Goal: Find specific page/section

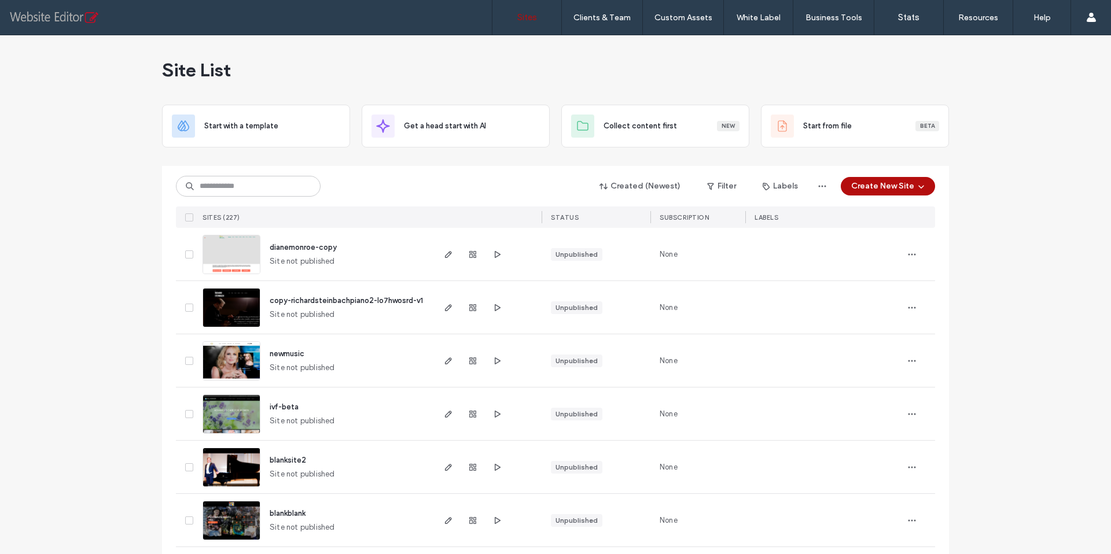
click at [243, 192] on input at bounding box center [248, 186] width 145 height 21
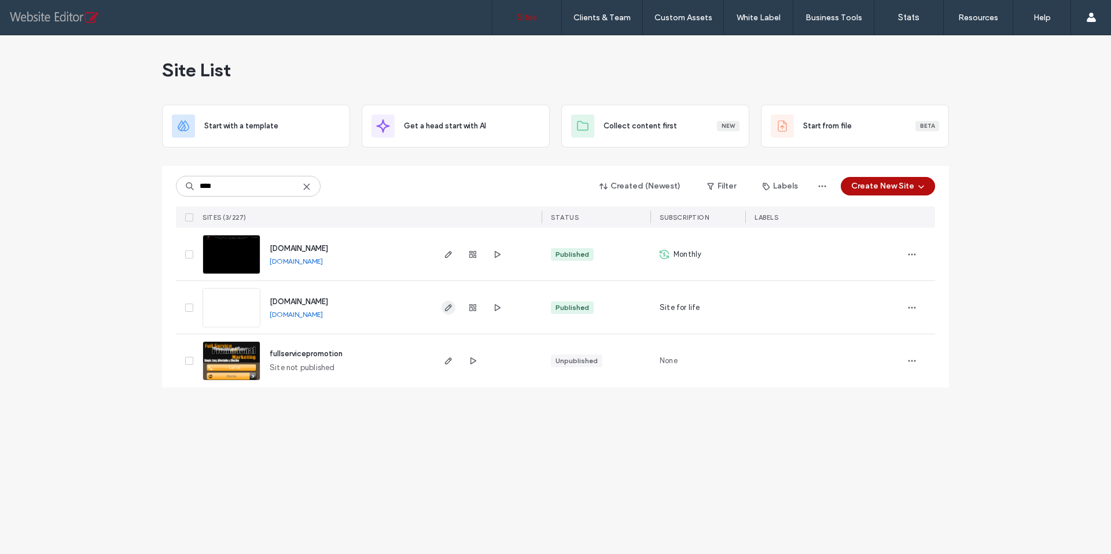
type input "****"
click at [450, 308] on icon "button" at bounding box center [448, 307] width 9 height 9
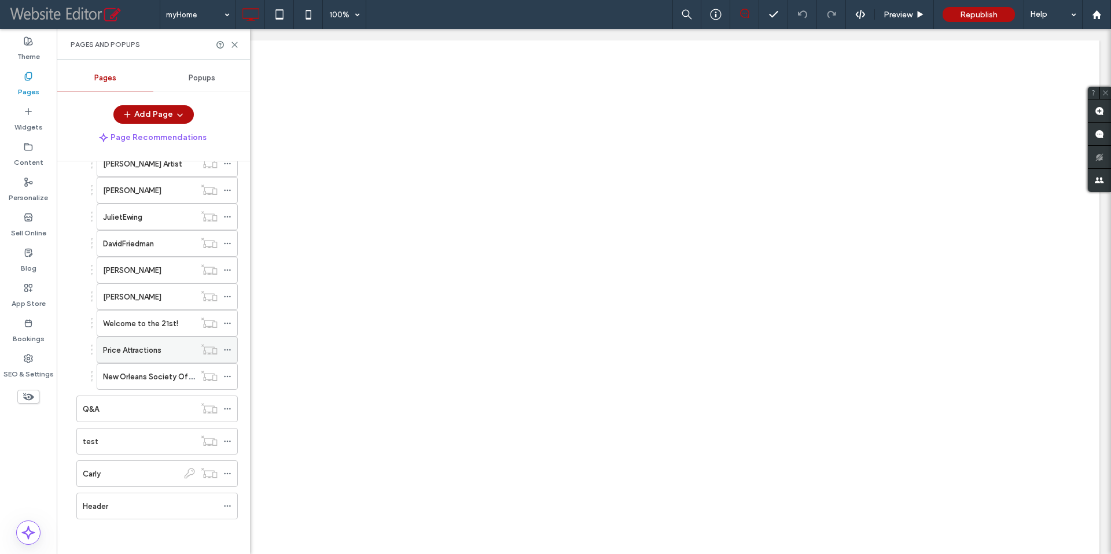
click at [145, 353] on label "Price Attractions" at bounding box center [132, 350] width 58 height 20
click at [235, 46] on icon at bounding box center [234, 45] width 9 height 9
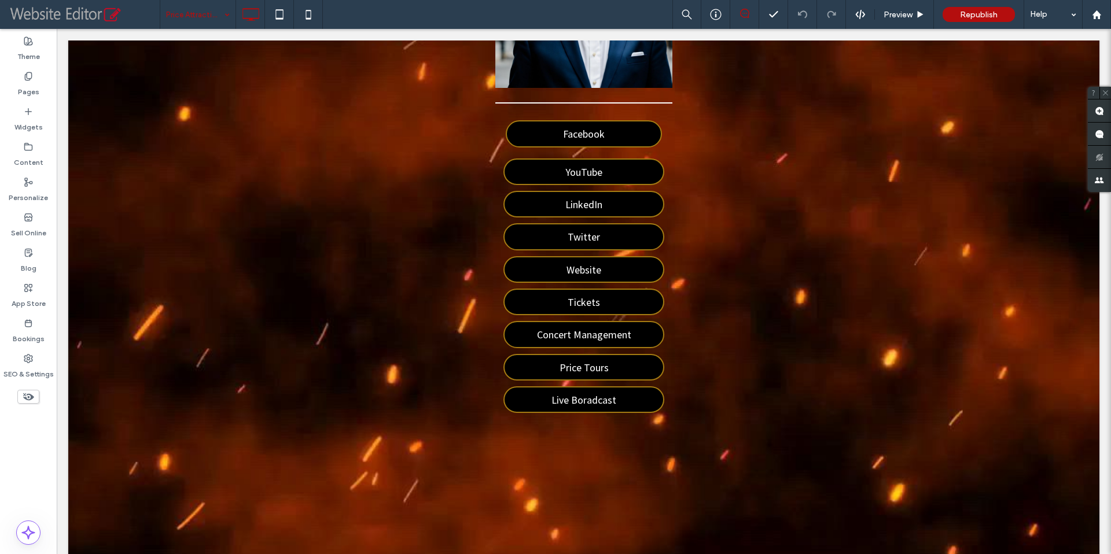
scroll to position [8, 0]
